Goal: Information Seeking & Learning: Compare options

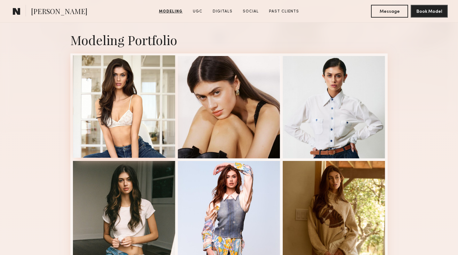
scroll to position [131, 0]
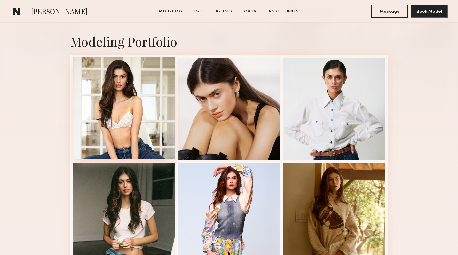
click at [136, 107] on div at bounding box center [124, 108] width 102 height 102
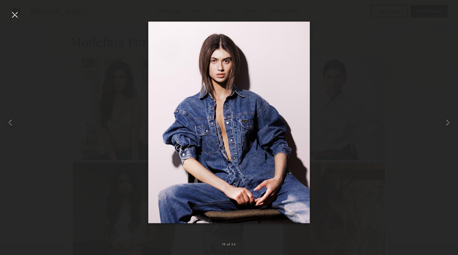
click at [16, 15] on div at bounding box center [15, 15] width 10 height 10
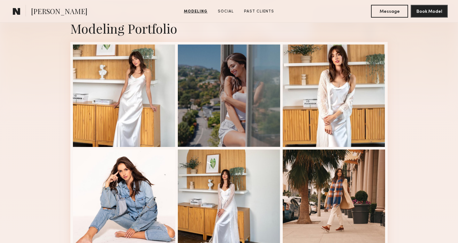
scroll to position [150, 0]
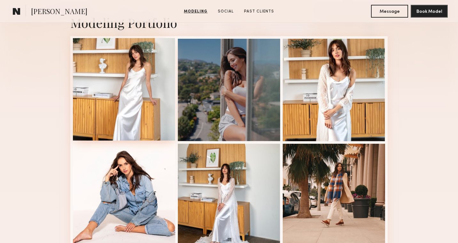
click at [158, 109] on div at bounding box center [124, 89] width 102 height 102
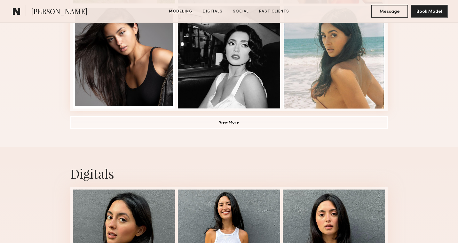
scroll to position [498, 0]
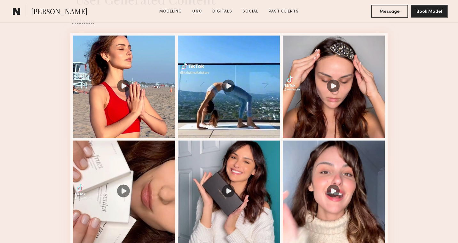
scroll to position [661, 0]
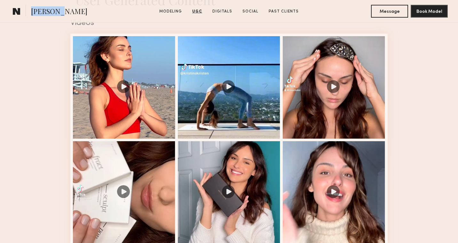
drag, startPoint x: 32, startPoint y: 11, endPoint x: 54, endPoint y: 13, distance: 22.5
click at [54, 13] on span "Isabella A." at bounding box center [59, 11] width 56 height 11
copy span "Isabella"
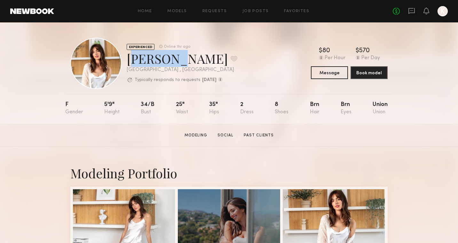
drag, startPoint x: 129, startPoint y: 59, endPoint x: 168, endPoint y: 59, distance: 39.0
click at [168, 59] on div "Marilyn B. Favorite" at bounding box center [182, 58] width 111 height 17
click at [138, 55] on div "Marilyn B. Favorite" at bounding box center [182, 58] width 111 height 17
click at [125, 61] on div "EXPERIENCED Online 1hr ago Marilyn B. Favorite Los Angeles , CA Typically respo…" at bounding box center [153, 63] width 167 height 51
drag, startPoint x: 127, startPoint y: 61, endPoint x: 183, endPoint y: 63, distance: 55.4
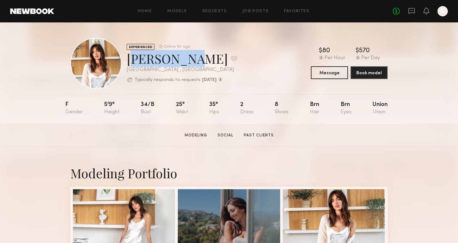
click at [183, 63] on div "Marilyn B. Favorite" at bounding box center [182, 58] width 111 height 17
copy div "Marilyn B"
